Goal: Find specific page/section: Find specific page/section

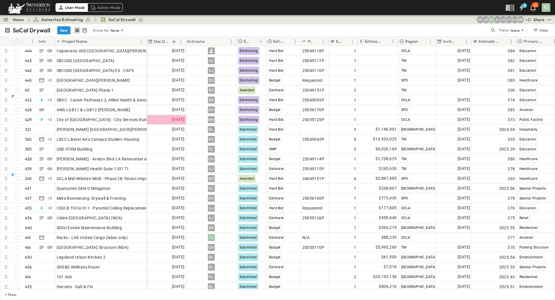
click at [13, 19] on link "Home" at bounding box center [18, 20] width 11 height 6
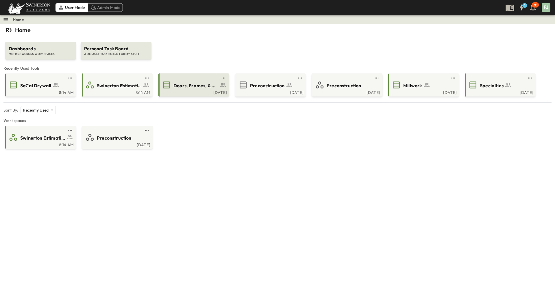
click at [186, 82] on span "Doors, Frames, & Hardware" at bounding box center [195, 85] width 45 height 7
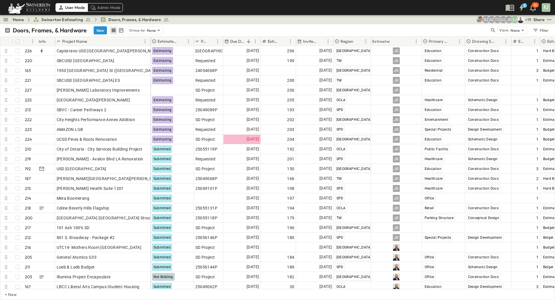
click at [184, 26] on div "Doors, Frames, & Hardware New Group by: None" at bounding box center [247, 30] width 485 height 9
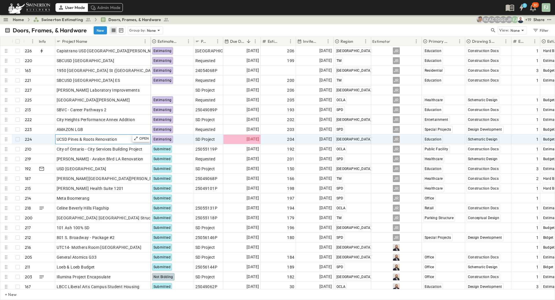
click at [114, 137] on div "UCSD Pines & Roots Renovation" at bounding box center [103, 139] width 93 height 8
click at [365, 18] on div "Home Swinerton Estimating Doors, Frames, & Hardware + 19 [PERSON_NAME] GG TO AD…" at bounding box center [277, 19] width 555 height 9
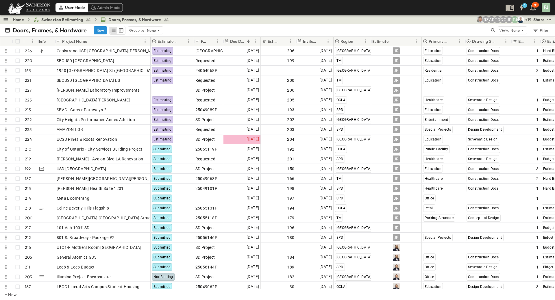
click at [217, 27] on div "Doors, Frames, & Hardware New Group by: None" at bounding box center [247, 30] width 485 height 9
click at [301, 19] on div "Home Swinerton Estimating Doors, Frames, & Hardware + 19 [PERSON_NAME] GG TO AD…" at bounding box center [277, 19] width 555 height 9
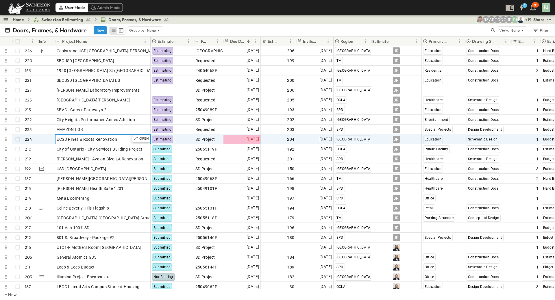
click at [86, 136] on span "UCSD Pines & Roots Renovation" at bounding box center [87, 139] width 61 height 6
click at [340, 24] on div "Doors, Frames, & Hardware New Group by: None View: None Filter" at bounding box center [277, 30] width 555 height 12
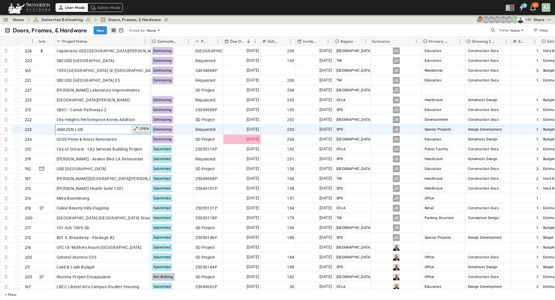
click at [138, 126] on icon at bounding box center [136, 128] width 5 height 5
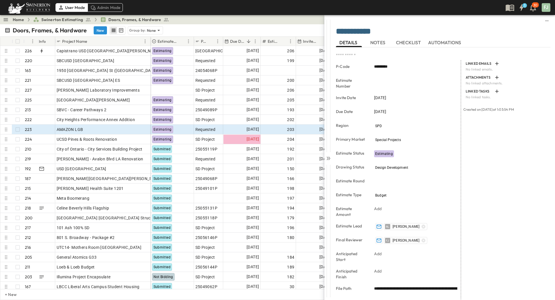
click at [378, 40] on span "NOTES" at bounding box center [378, 42] width 16 height 5
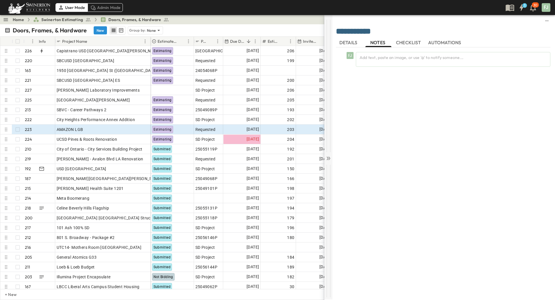
click at [330, 156] on icon at bounding box center [329, 159] width 6 height 6
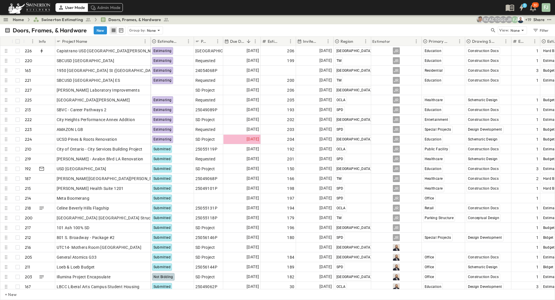
click at [393, 26] on div "Doors, Frames, & Hardware New Group by: None" at bounding box center [247, 30] width 485 height 9
